Goal: Task Accomplishment & Management: Complete application form

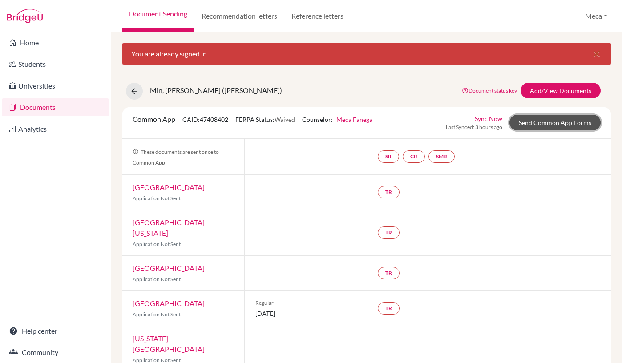
click at [540, 122] on link "Send Common App Forms" at bounding box center [555, 123] width 91 height 16
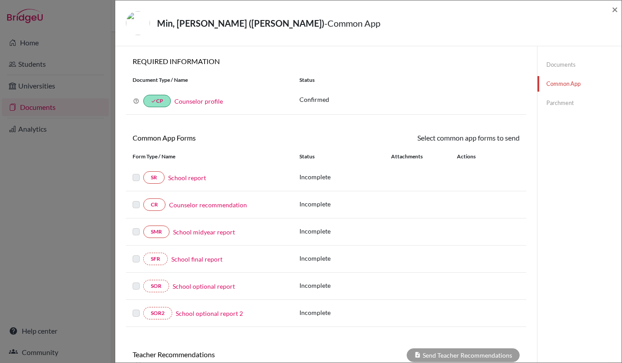
click at [181, 178] on link "School report" at bounding box center [187, 177] width 38 height 9
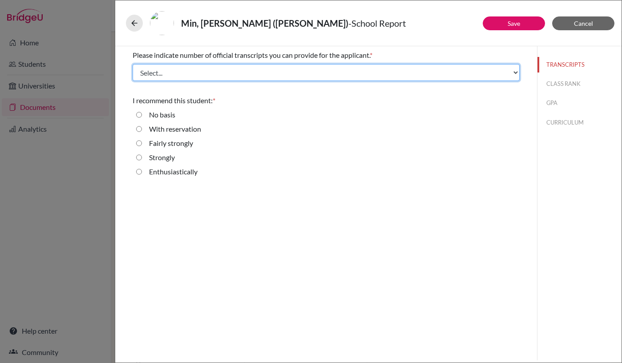
click at [179, 73] on select "Select... 1 2 3 4" at bounding box center [326, 72] width 387 height 17
select select "1"
click at [133, 64] on select "Select... 1 2 3 4" at bounding box center [326, 72] width 387 height 17
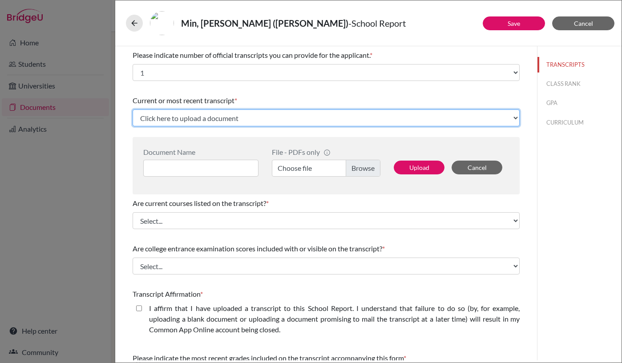
click at [212, 119] on select "Click here to upload a document Upload New File" at bounding box center [326, 118] width 387 height 17
click at [133, 110] on select "Click here to upload a document Upload New File" at bounding box center [326, 118] width 387 height 17
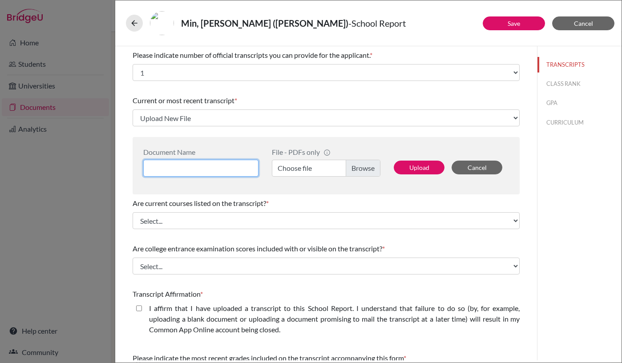
click at [247, 163] on input at bounding box center [200, 168] width 115 height 17
click at [241, 191] on div "Document Name File - PDFs only info CommonApp has file size limit of 2MB per fi…" at bounding box center [326, 165] width 387 height 57
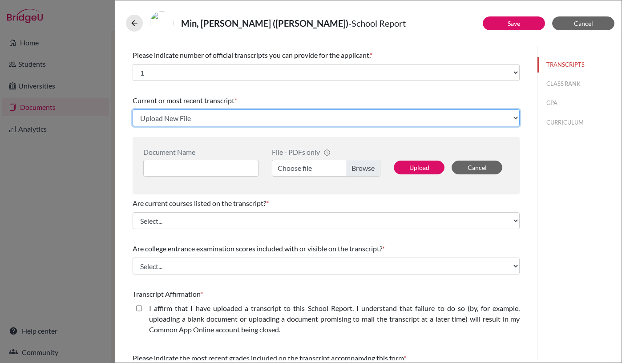
click at [327, 117] on select "Click here to upload a document Upload New File" at bounding box center [326, 118] width 387 height 17
click at [133, 110] on select "Click here to upload a document Upload New File" at bounding box center [326, 118] width 387 height 17
click at [310, 121] on select "Click here to upload a document Upload New File" at bounding box center [326, 118] width 387 height 17
select select "Upload New File"
click at [133, 110] on select "Click here to upload a document Upload New File" at bounding box center [326, 118] width 387 height 17
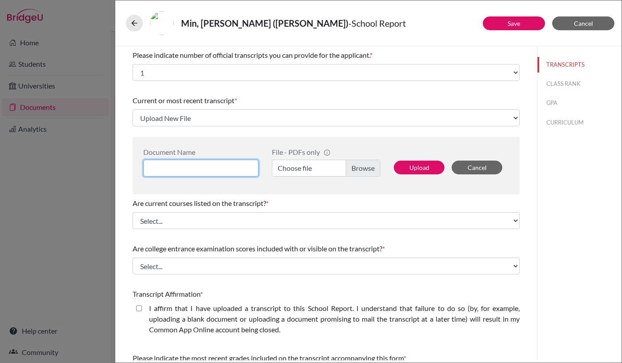
click at [221, 170] on input at bounding box center [200, 168] width 115 height 17
type input "Transcript"
click at [362, 168] on label "Choose file" at bounding box center [326, 168] width 109 height 17
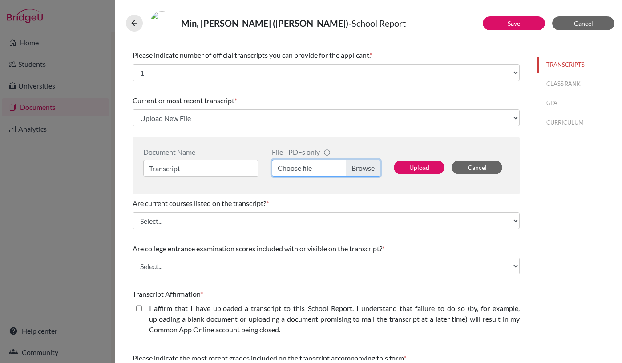
click at [362, 168] on input "Choose file" at bounding box center [326, 168] width 109 height 17
click at [357, 167] on label "[PERSON_NAME] Min-IT.pdf" at bounding box center [326, 168] width 109 height 17
click at [357, 167] on input "[PERSON_NAME] Min-IT.pdf" at bounding box center [326, 168] width 109 height 17
click at [357, 172] on label "[PERSON_NAME] Min-IT (1).pdf" at bounding box center [326, 168] width 109 height 17
click at [357, 172] on input "[PERSON_NAME] Min-IT (1).pdf" at bounding box center [326, 168] width 109 height 17
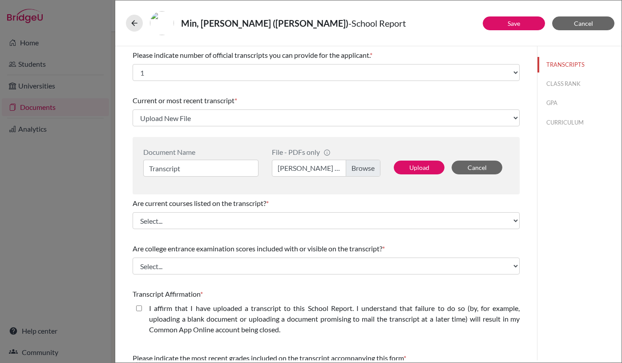
click at [358, 171] on label "[PERSON_NAME] Min-IT (1).pdf" at bounding box center [326, 168] width 109 height 17
click at [358, 171] on input "[PERSON_NAME] Min-IT (1).pdf" at bounding box center [326, 168] width 109 height 17
click at [421, 166] on button "Upload" at bounding box center [419, 168] width 51 height 14
select select "679837"
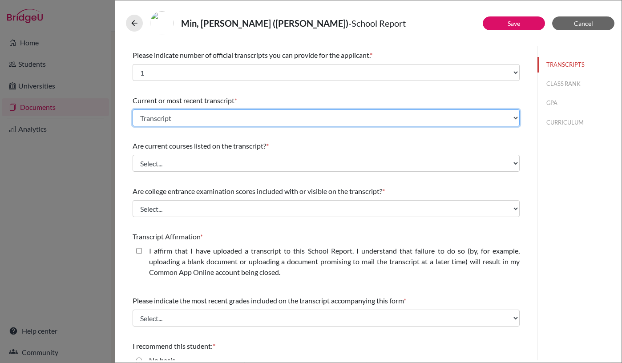
click at [270, 118] on select "Select existing document or upload a new one Transcript Upload New File" at bounding box center [326, 118] width 387 height 17
click at [133, 110] on select "Select existing document or upload a new one Transcript Upload New File" at bounding box center [326, 118] width 387 height 17
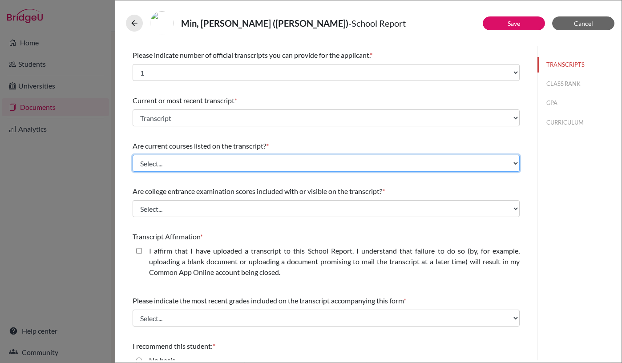
click at [244, 161] on select "Select... Yes No" at bounding box center [326, 163] width 387 height 17
select select "0"
click at [133, 155] on select "Select... Yes No" at bounding box center [326, 163] width 387 height 17
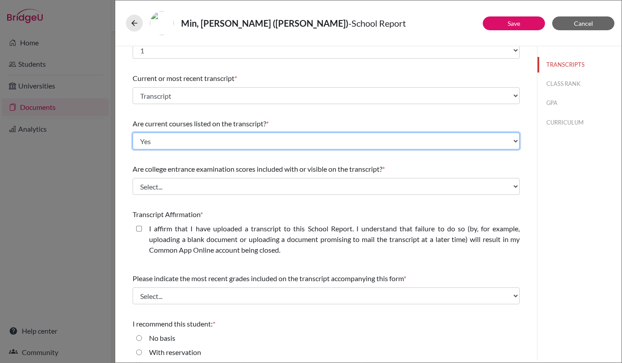
scroll to position [24, 0]
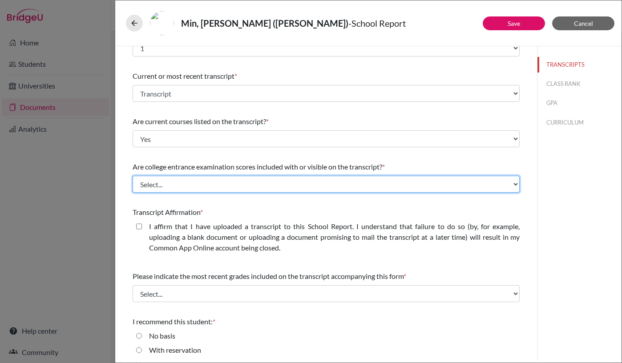
click at [236, 181] on select "Select... Yes No" at bounding box center [326, 184] width 387 height 17
select select "1"
click at [133, 176] on select "Select... Yes No" at bounding box center [326, 184] width 387 height 17
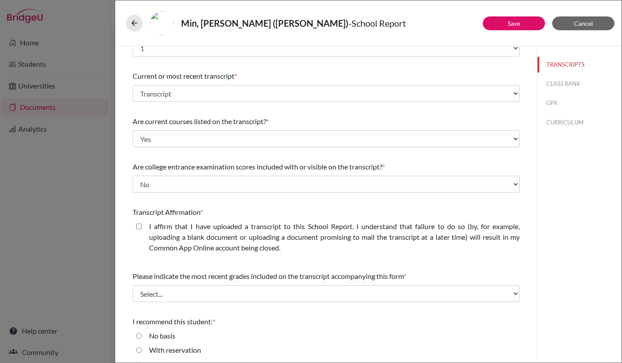
click at [137, 225] on closed\ "I affirm that I have uploaded a transcript to this School Report. I understand …" at bounding box center [139, 226] width 6 height 11
checkbox closed\ "true"
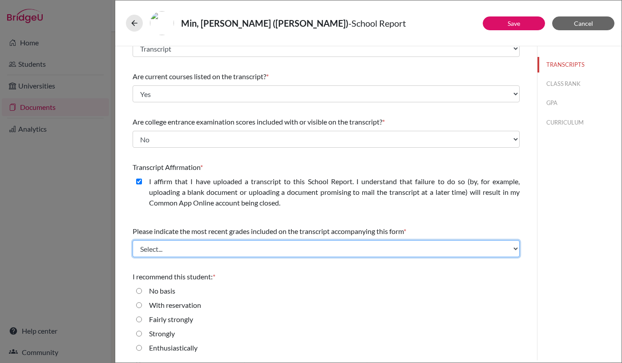
click at [167, 247] on select "Select... Final junior year grades 1st Quarter senior year grades 2nd Quarter/1…" at bounding box center [326, 248] width 387 height 17
select select "0"
click at [133, 240] on select "Select... Final junior year grades 1st Quarter senior year grades 2nd Quarter/1…" at bounding box center [326, 248] width 387 height 17
click at [181, 249] on select "Select... Final junior year grades 1st Quarter senior year grades 2nd Quarter/1…" at bounding box center [326, 248] width 387 height 17
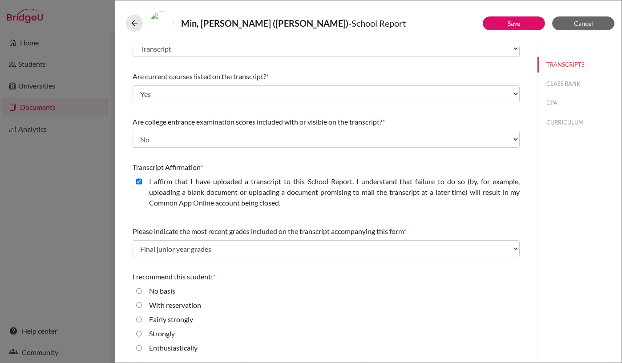
click at [137, 349] on input "Enthusiastically" at bounding box center [139, 348] width 6 height 11
radio input "true"
click at [522, 23] on button "Save" at bounding box center [514, 23] width 62 height 14
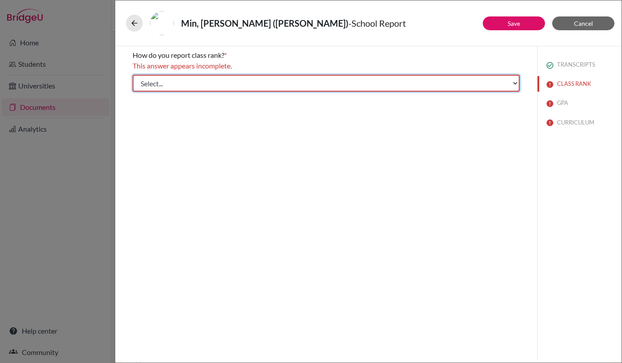
click at [406, 83] on select "Select... Exact Decile Quintile Quartile None" at bounding box center [326, 83] width 387 height 17
select select "5"
click at [133, 75] on select "Select... Exact Decile Quintile Quartile None" at bounding box center [326, 83] width 387 height 17
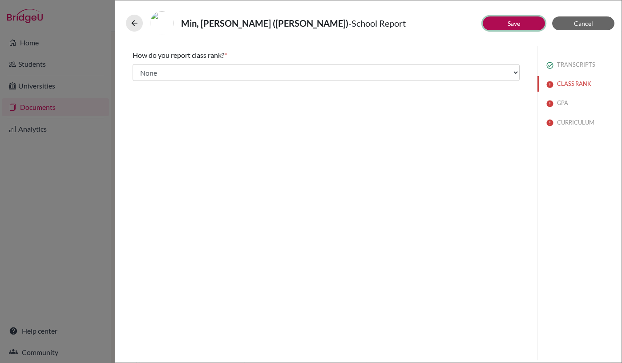
click at [521, 23] on button "Save" at bounding box center [514, 23] width 62 height 14
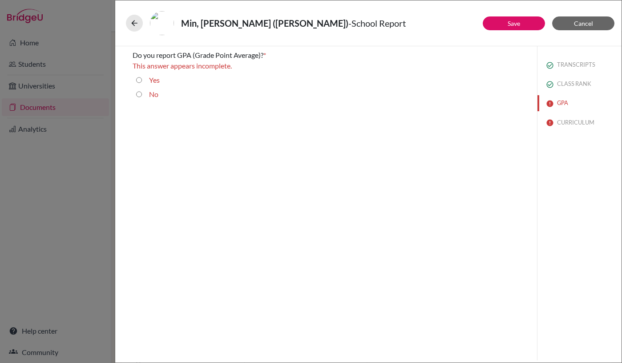
click at [140, 80] on input "Yes" at bounding box center [139, 80] width 6 height 11
radio input "true"
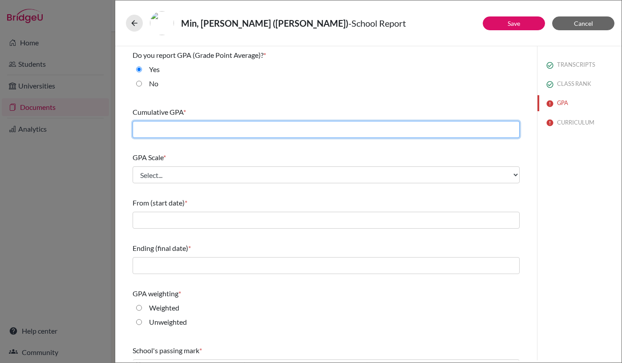
click at [218, 127] on input "text" at bounding box center [326, 129] width 387 height 17
type input "4.15"
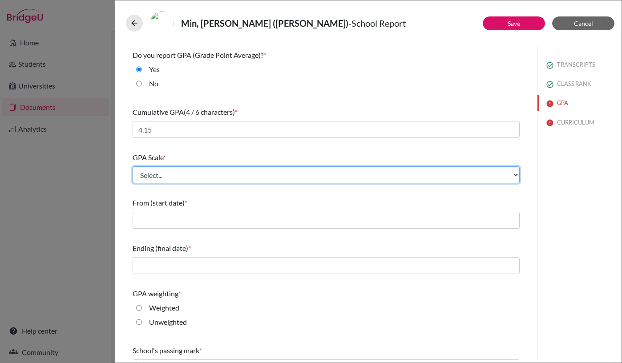
click at [201, 171] on select "Select... 4 5 6 7 8 9 10 11 12 13 14 15 16 17 18 19 20 100" at bounding box center [326, 175] width 387 height 17
select select "5"
click at [133, 167] on select "Select... 4 5 6 7 8 9 10 11 12 13 14 15 16 17 18 19 20 100" at bounding box center [326, 175] width 387 height 17
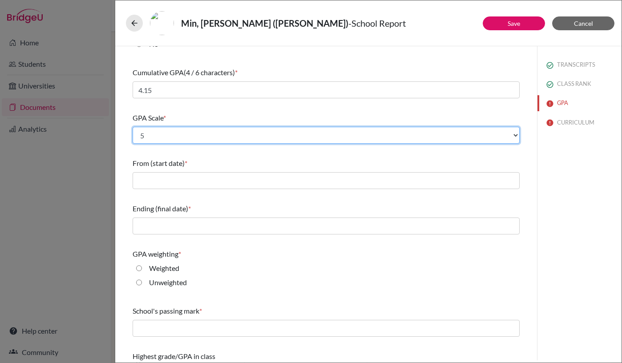
scroll to position [40, 0]
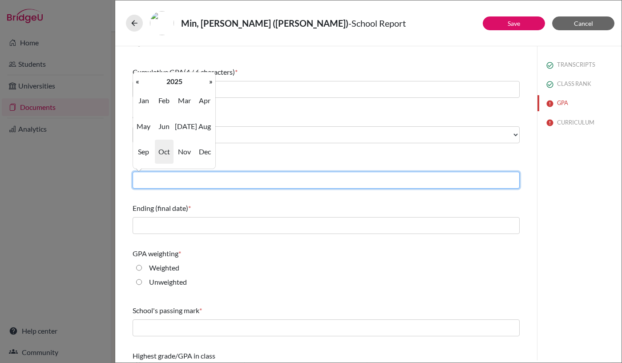
click at [190, 183] on input "text" at bounding box center [326, 180] width 387 height 17
type input "08/2022"
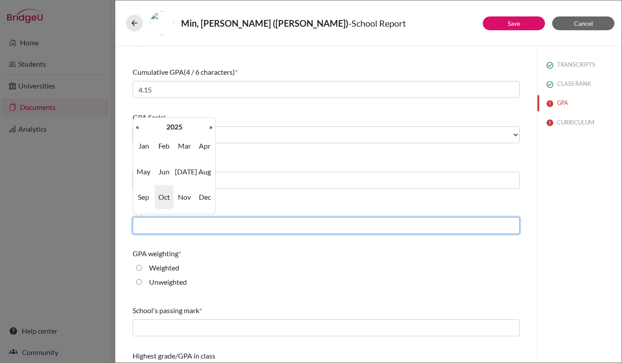
click at [187, 224] on input "text" at bounding box center [326, 225] width 387 height 17
type input "05/2025"
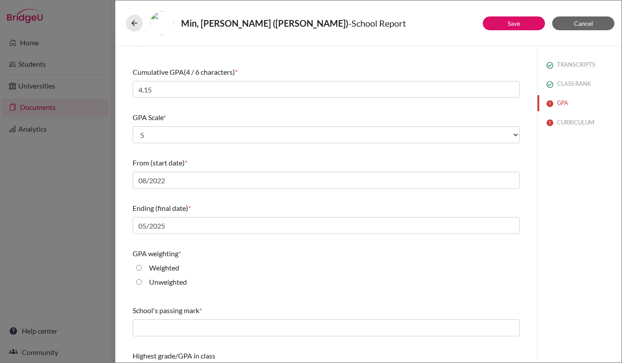
click at [217, 249] on div "GPA weighting *" at bounding box center [326, 253] width 387 height 11
click at [139, 267] on input "Weighted" at bounding box center [139, 268] width 6 height 11
radio input "true"
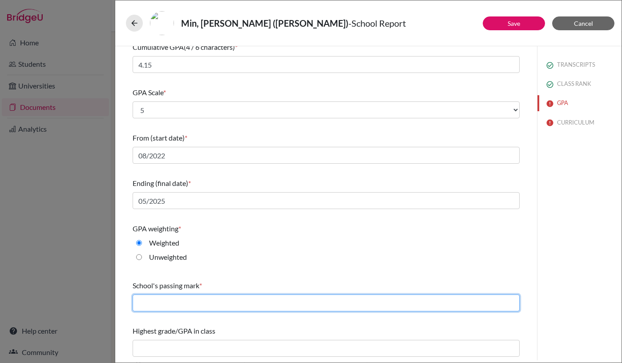
click at [206, 300] on input "text" at bounding box center [326, 303] width 387 height 17
type input "2"
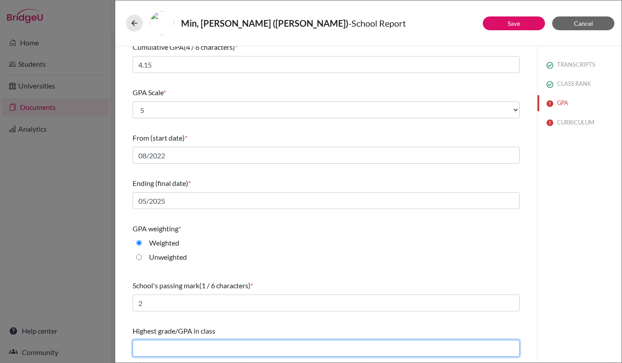
click at [186, 349] on input "text" at bounding box center [326, 348] width 387 height 17
click at [163, 348] on input "4.37" at bounding box center [326, 348] width 387 height 17
type input "4"
type input "4.28"
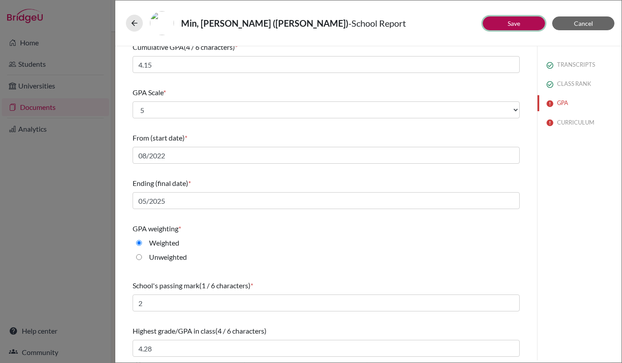
click at [511, 23] on link "Save" at bounding box center [514, 24] width 12 height 8
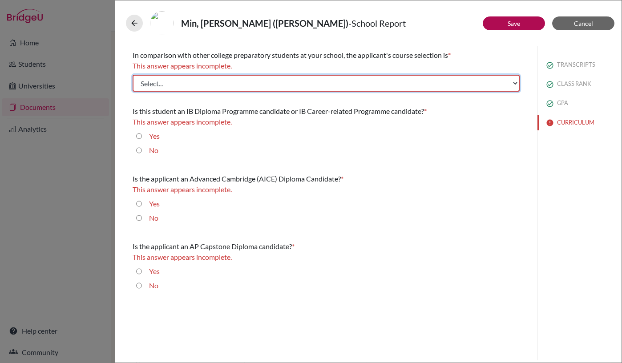
click at [301, 84] on select "Select... Less than demanding Average [PERSON_NAME] Very demanding Most demandi…" at bounding box center [326, 83] width 387 height 17
select select "4"
click at [133, 75] on select "Select... Less than demanding Average [PERSON_NAME] Very demanding Most demandi…" at bounding box center [326, 83] width 387 height 17
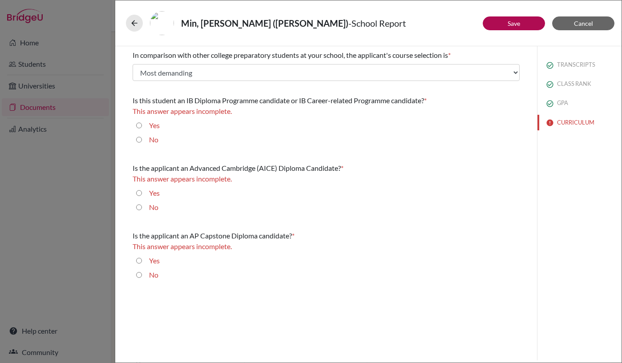
click at [138, 141] on input "No" at bounding box center [139, 139] width 6 height 11
radio input "true"
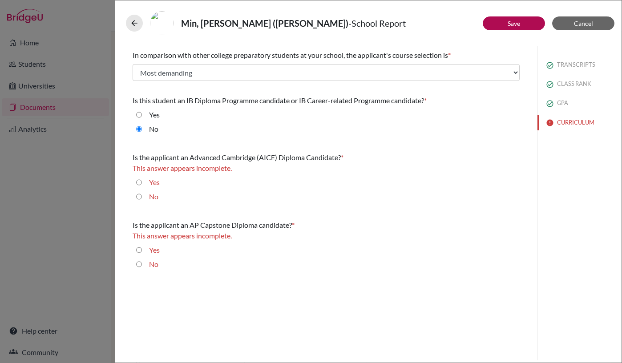
click at [140, 194] on input "No" at bounding box center [139, 196] width 6 height 11
radio input "true"
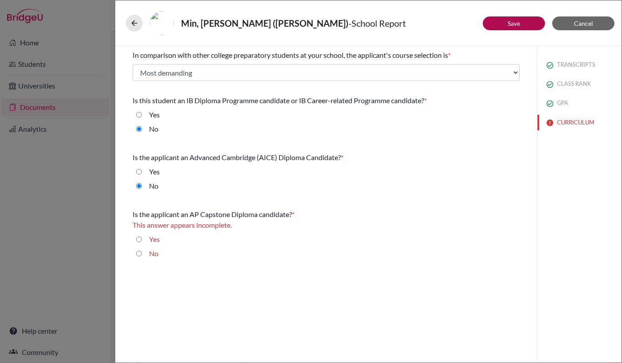
click at [141, 254] on input "No" at bounding box center [139, 253] width 6 height 11
radio input "true"
click at [504, 20] on button "Save" at bounding box center [514, 23] width 62 height 14
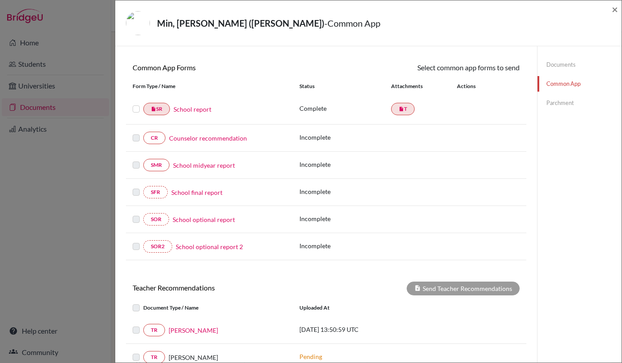
scroll to position [71, 0]
click at [137, 103] on label at bounding box center [136, 103] width 7 height 0
click at [0, 0] on input "checkbox" at bounding box center [0, 0] width 0 height 0
click at [137, 104] on label at bounding box center [136, 104] width 7 height 0
click at [0, 0] on input "checkbox" at bounding box center [0, 0] width 0 height 0
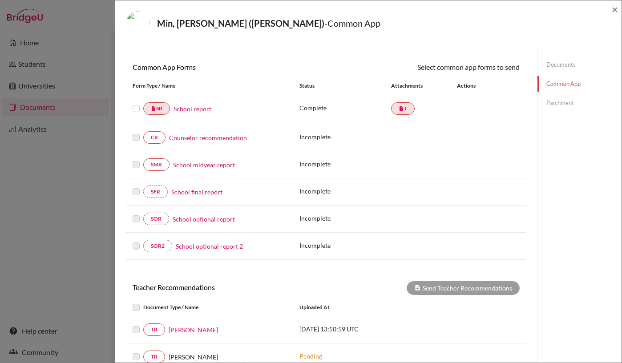
click at [137, 103] on label at bounding box center [136, 103] width 7 height 0
click at [0, 0] on input "checkbox" at bounding box center [0, 0] width 0 height 0
click at [248, 69] on h6 "Common App Forms" at bounding box center [226, 68] width 200 height 8
